Goal: Book appointment/travel/reservation

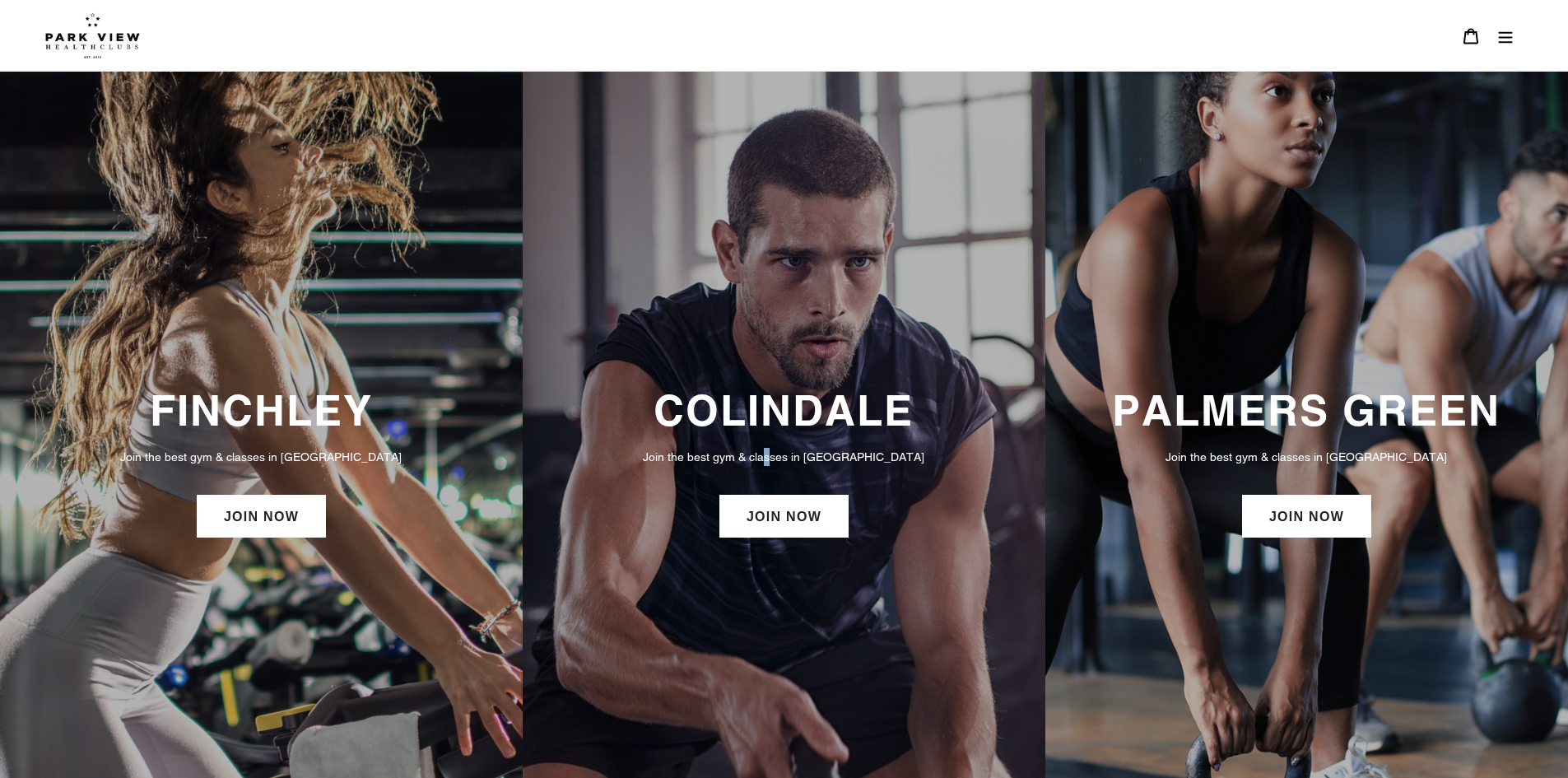
click at [809, 457] on p "Join the best gym & classes in [GEOGRAPHIC_DATA]" at bounding box center [784, 457] width 490 height 18
click at [787, 532] on link "JOIN NOW" at bounding box center [784, 516] width 129 height 43
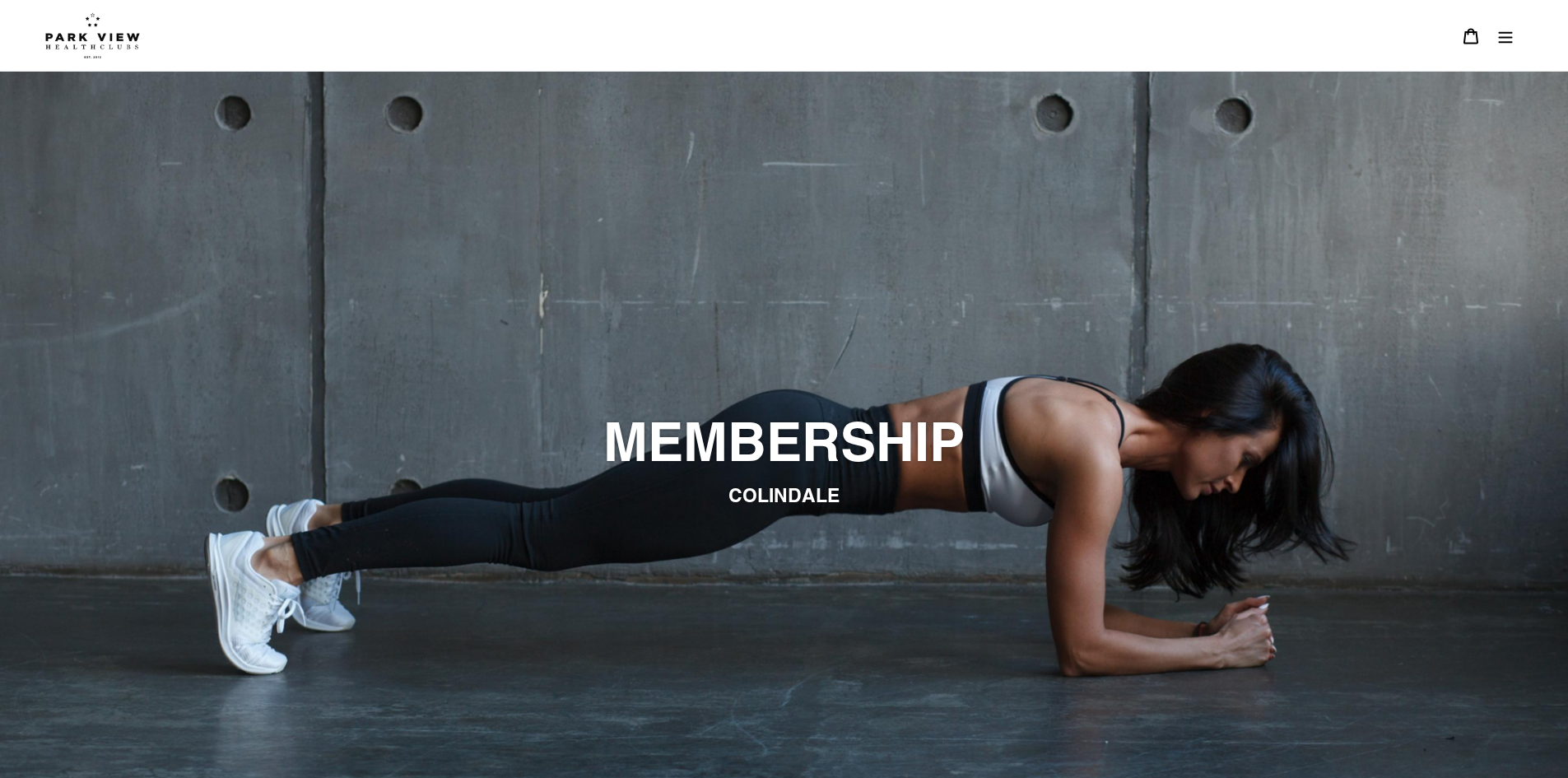
click at [1511, 43] on icon "Menu" at bounding box center [1505, 36] width 16 height 16
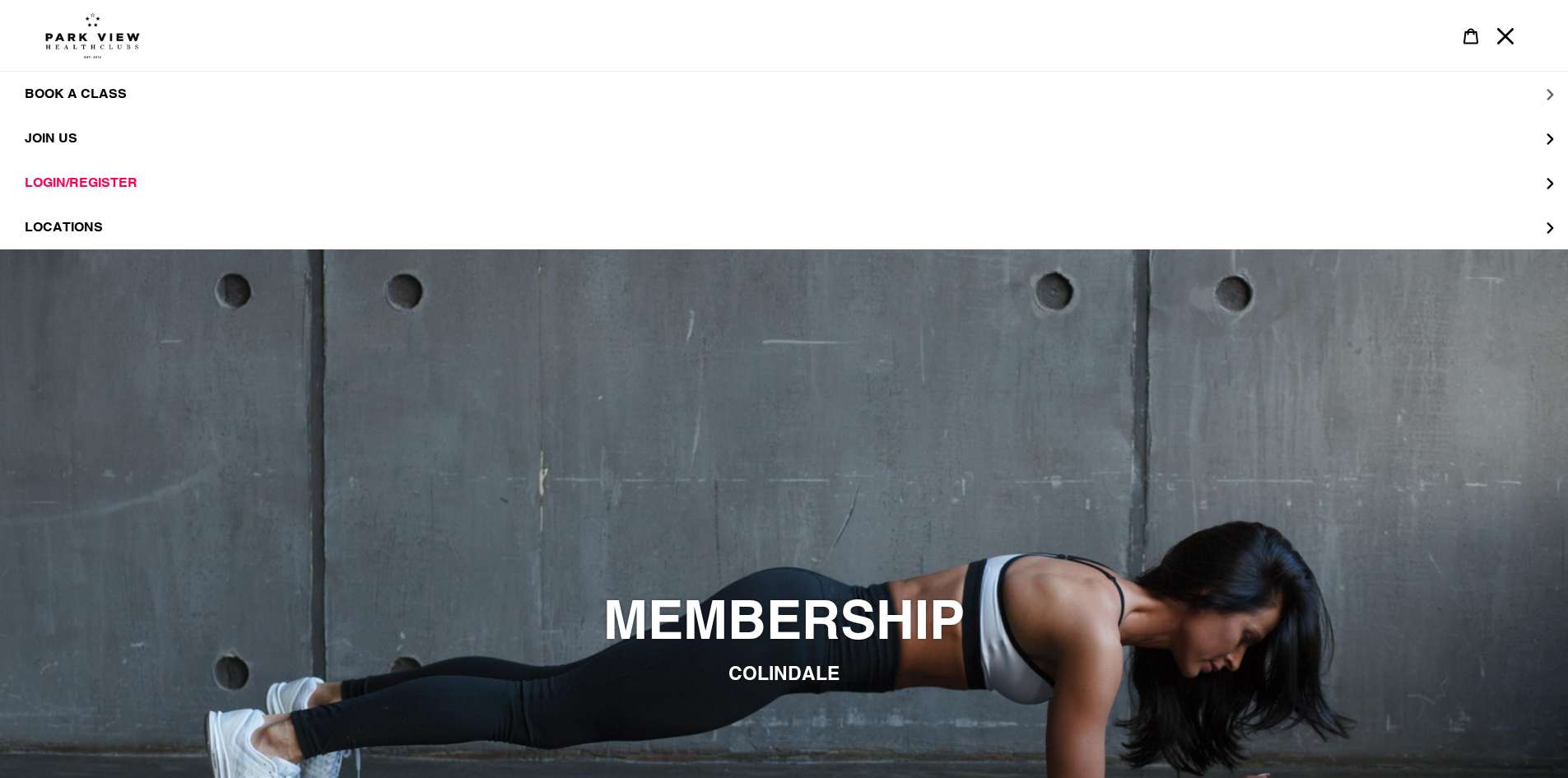
click at [79, 102] on button "BOOK A CLASS" at bounding box center [784, 94] width 1568 height 45
